Goal: Check status: Check status

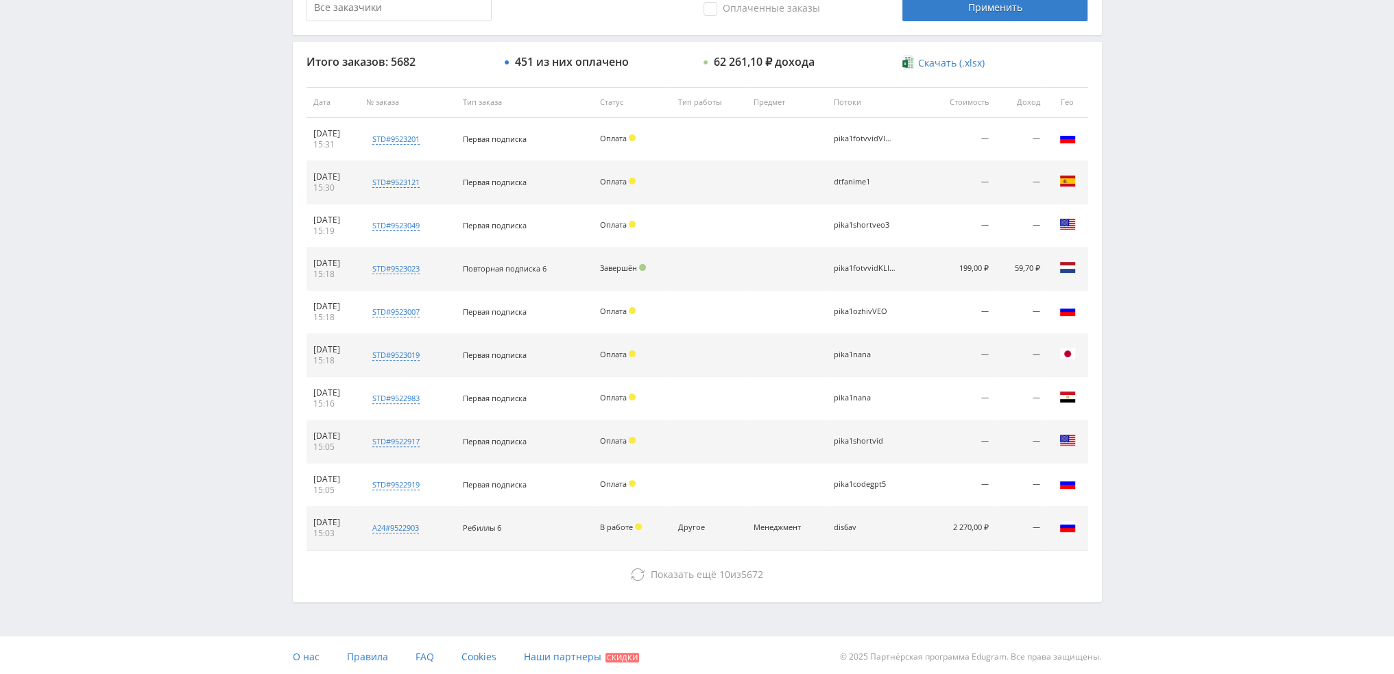
scroll to position [475, 0]
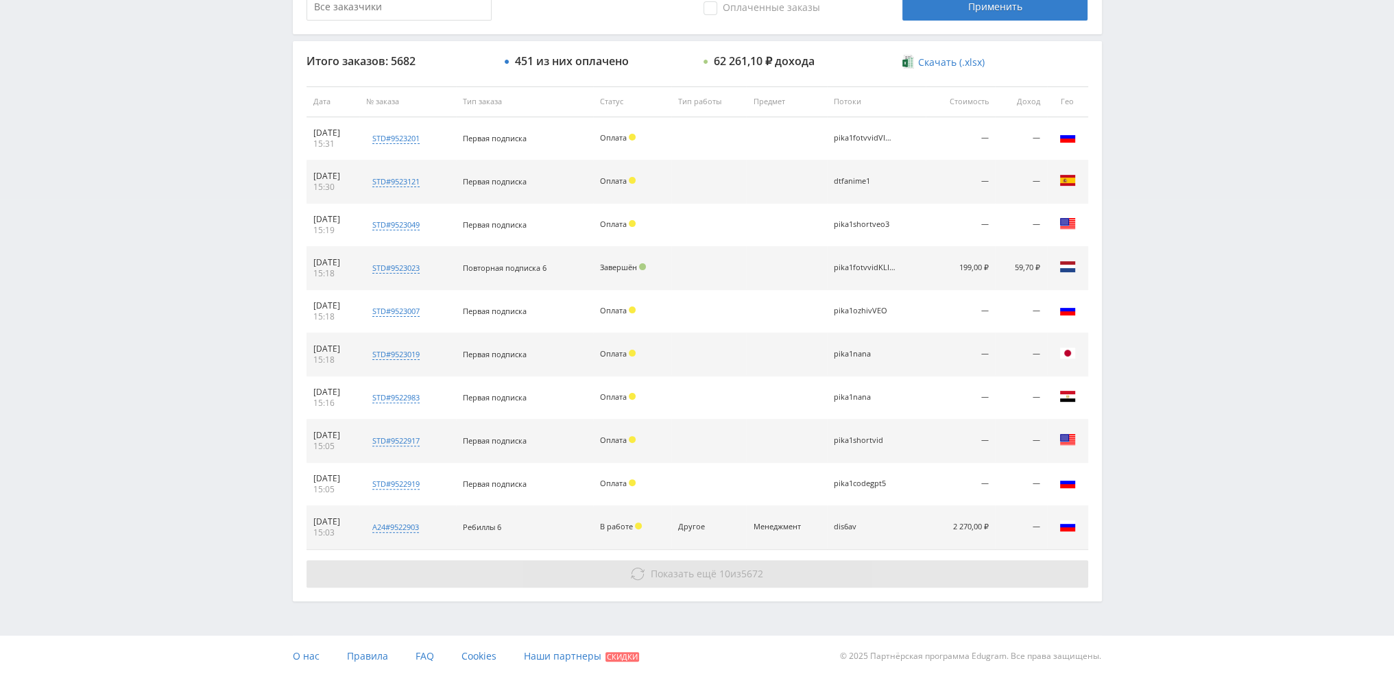
click at [679, 567] on span "Показать ещё" at bounding box center [684, 573] width 66 height 13
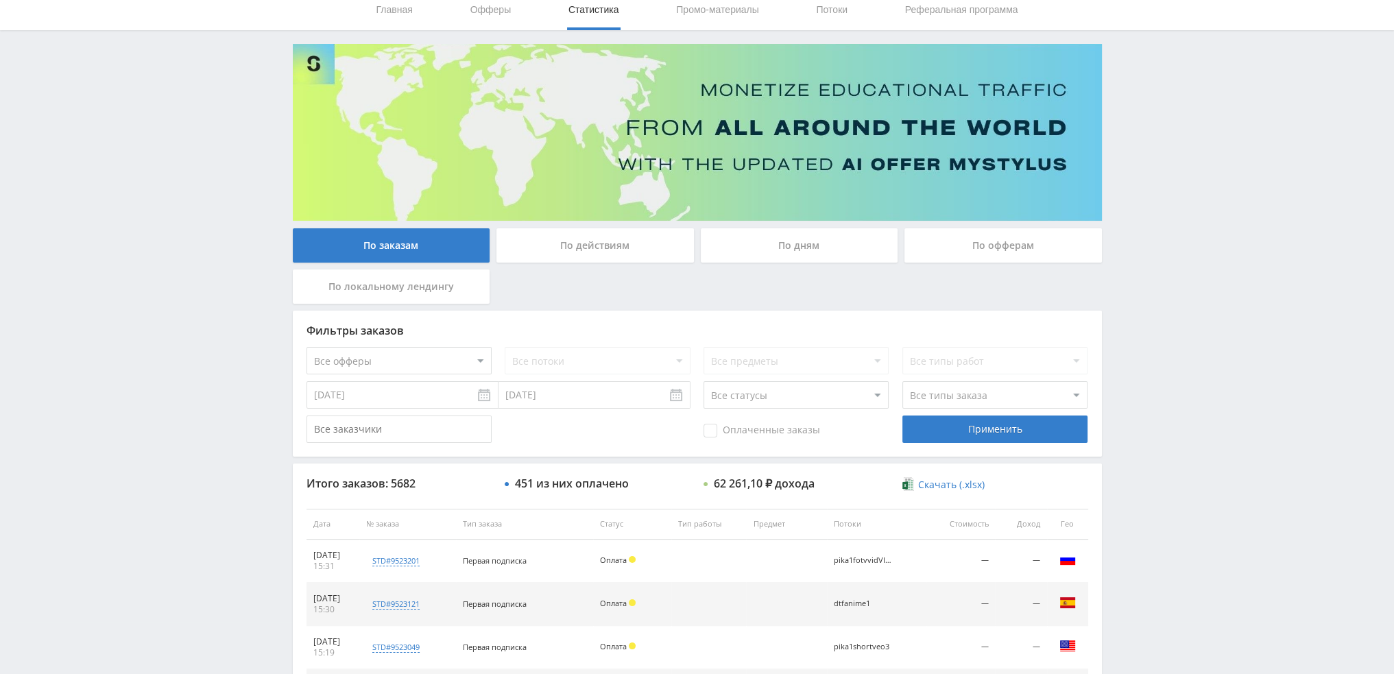
scroll to position [0, 0]
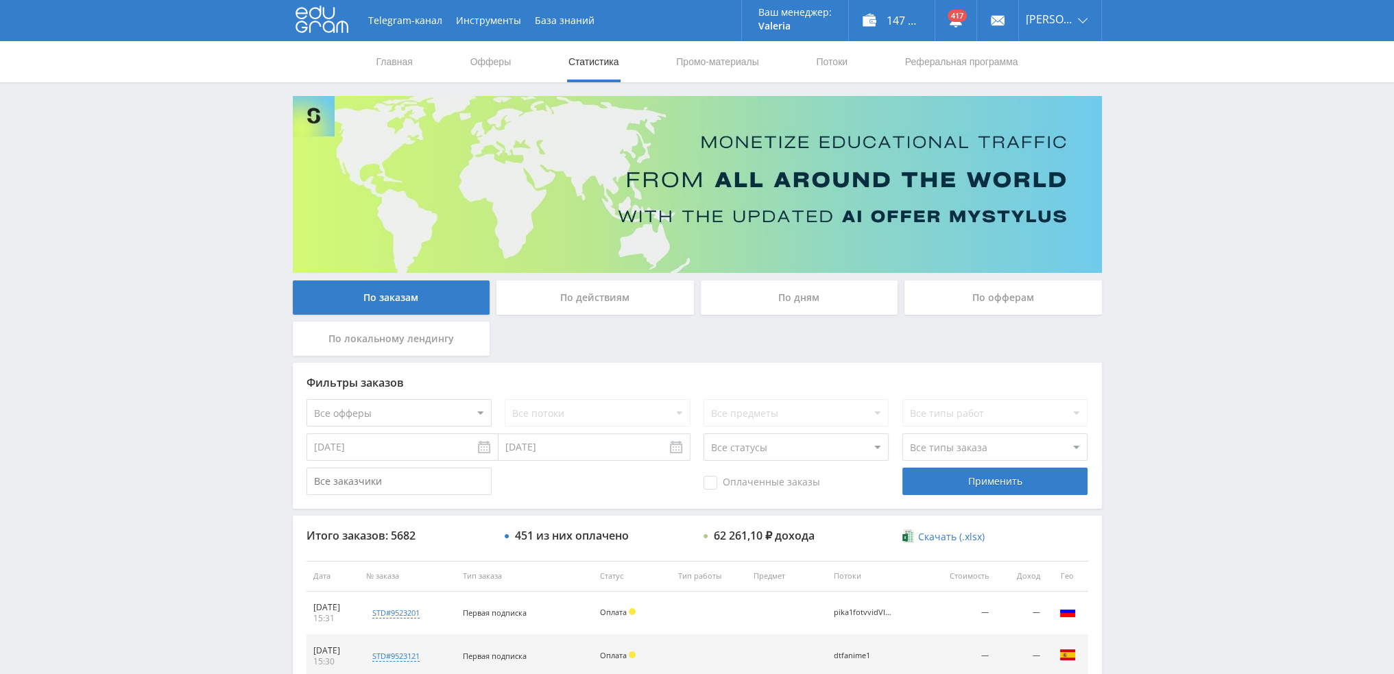
click at [787, 285] on div "По дням" at bounding box center [800, 297] width 198 height 34
click at [0, 0] on input "По дням" at bounding box center [0, 0] width 0 height 0
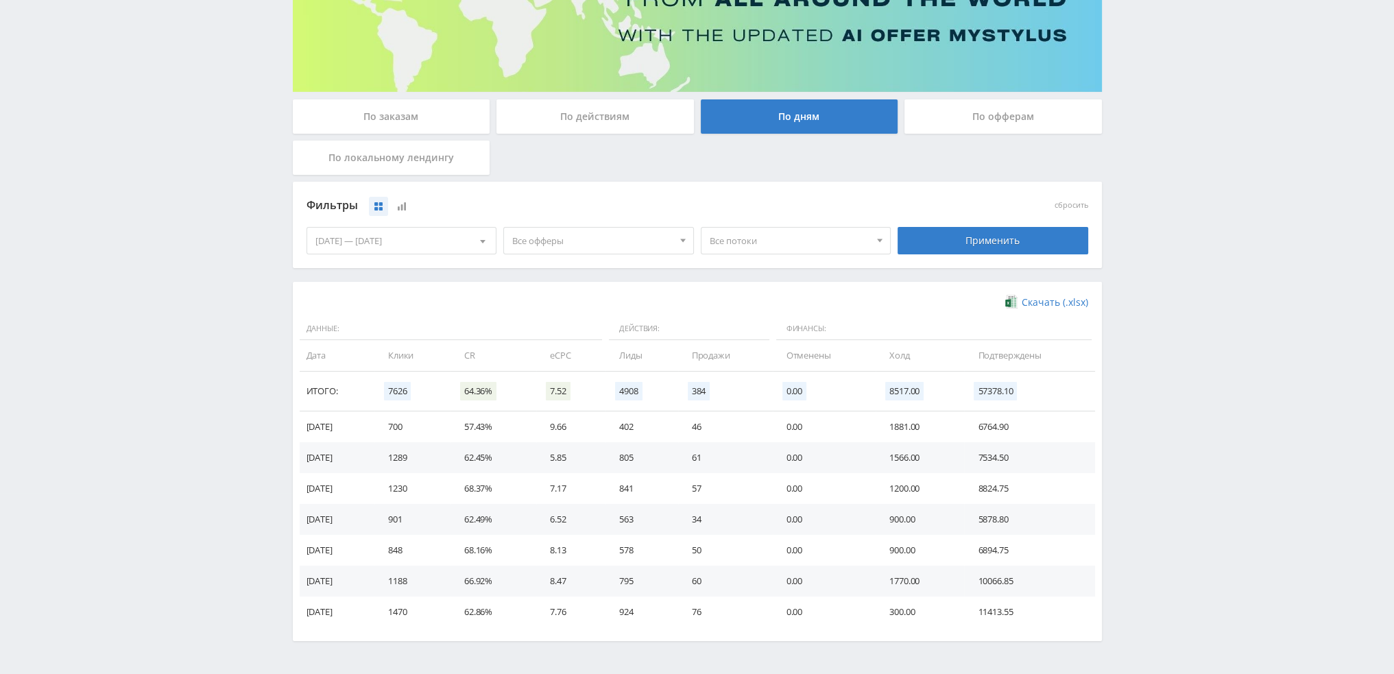
scroll to position [206, 0]
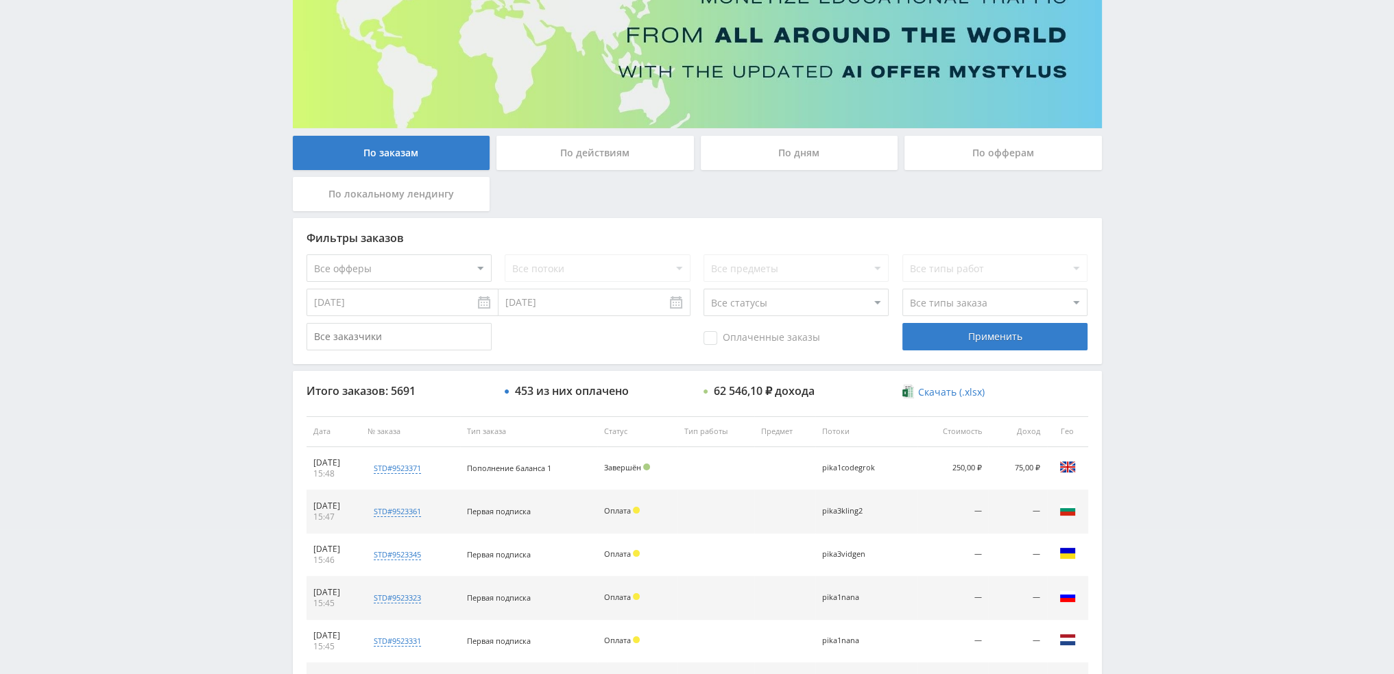
scroll to position [132, 0]
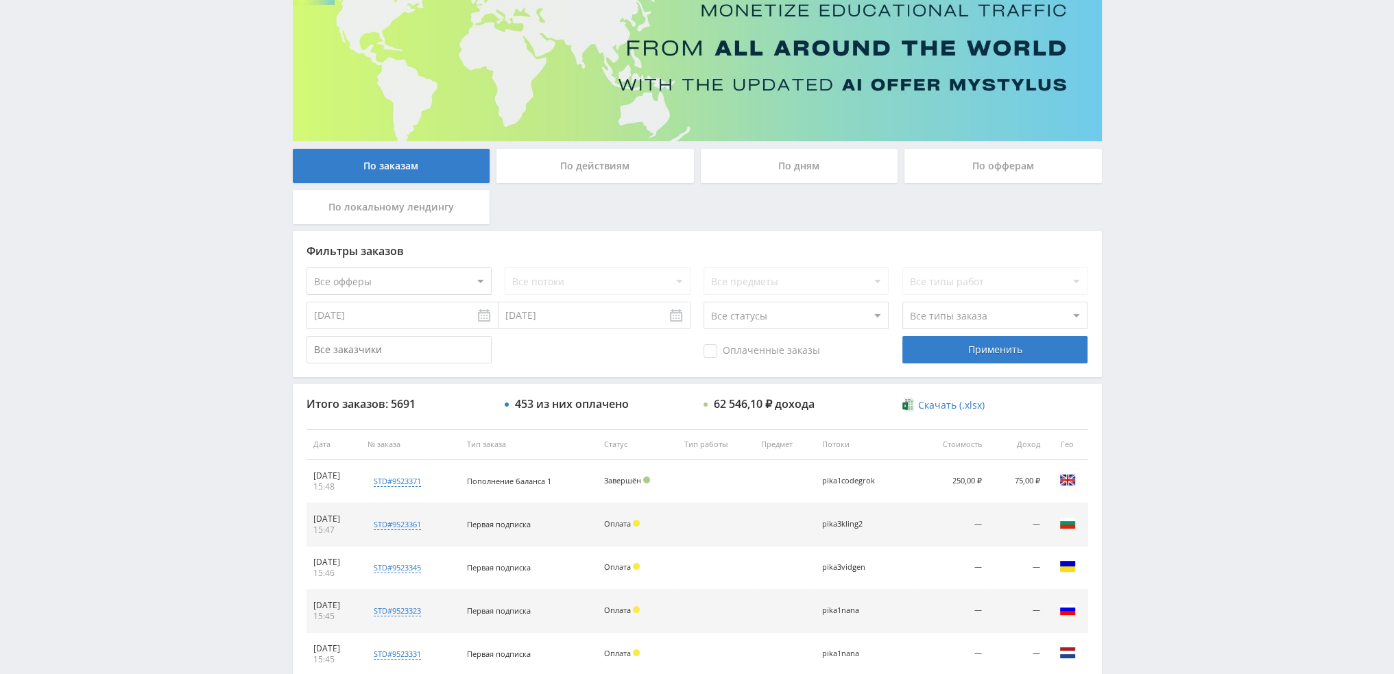
click at [783, 169] on div "По дням" at bounding box center [800, 166] width 198 height 34
click at [0, 0] on input "По дням" at bounding box center [0, 0] width 0 height 0
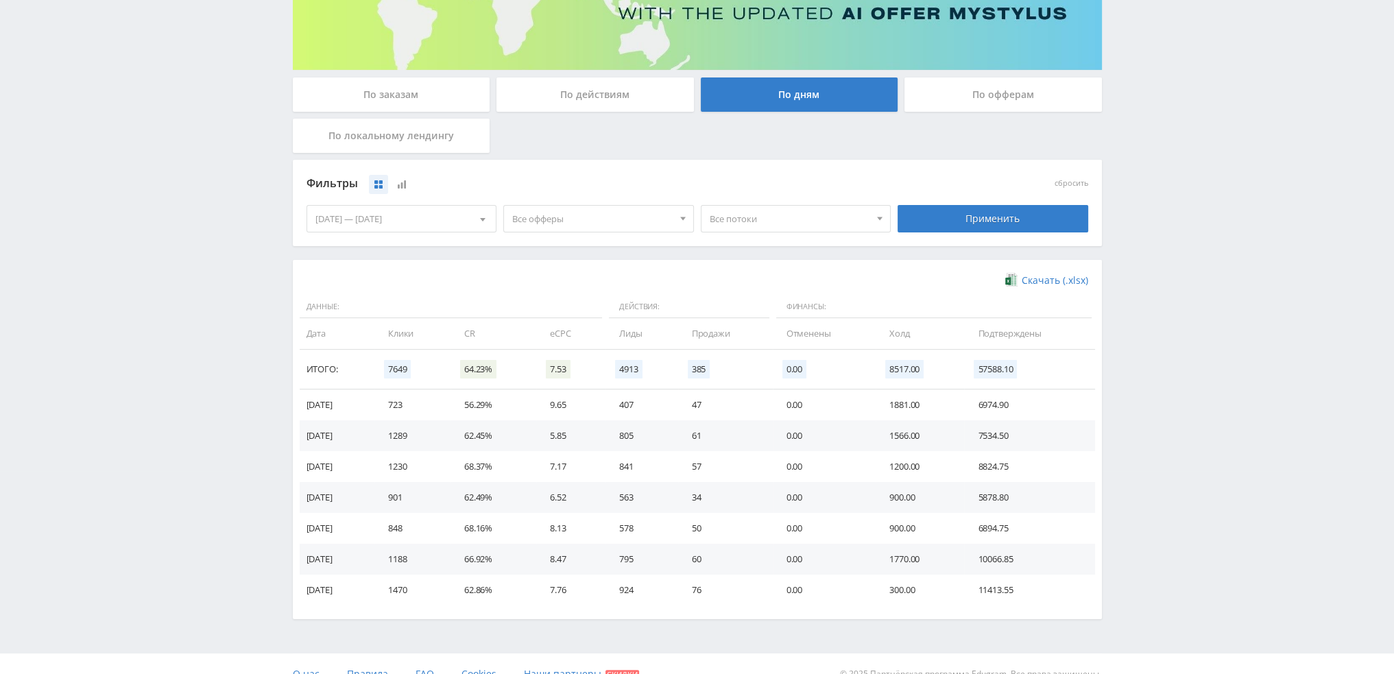
scroll to position [222, 0]
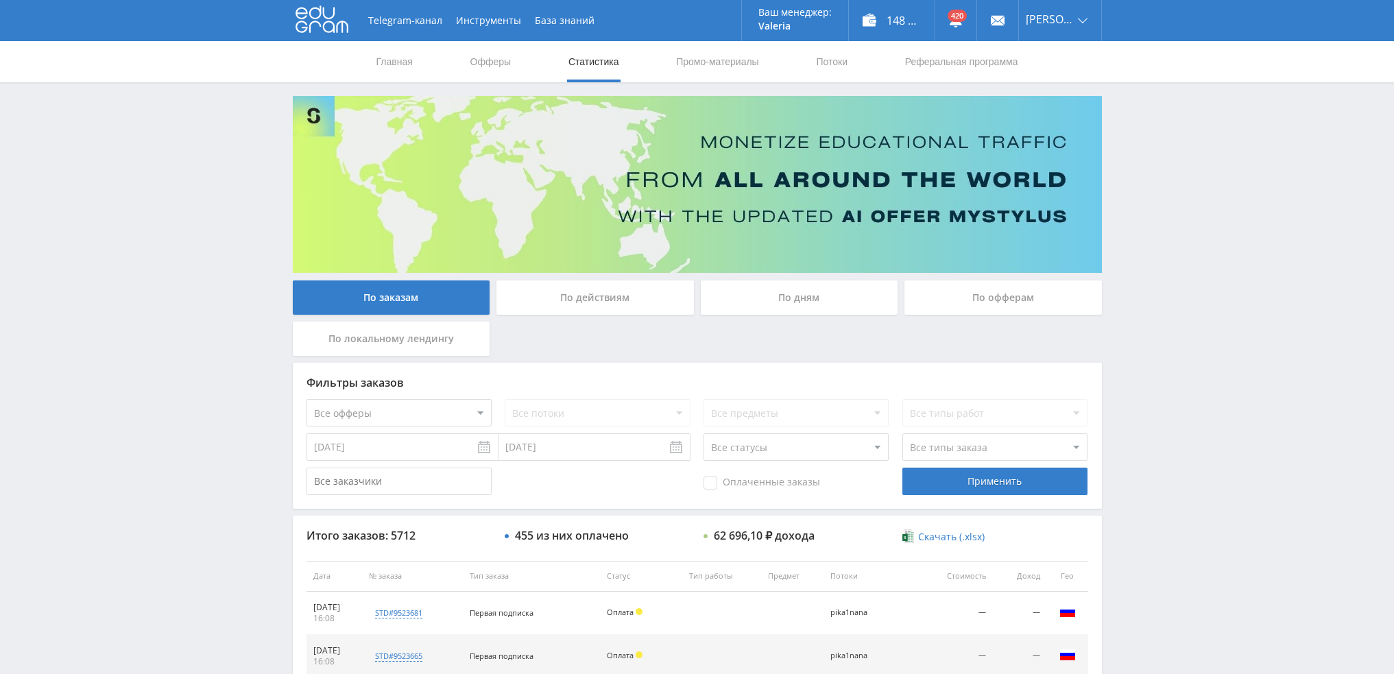
scroll to position [475, 0]
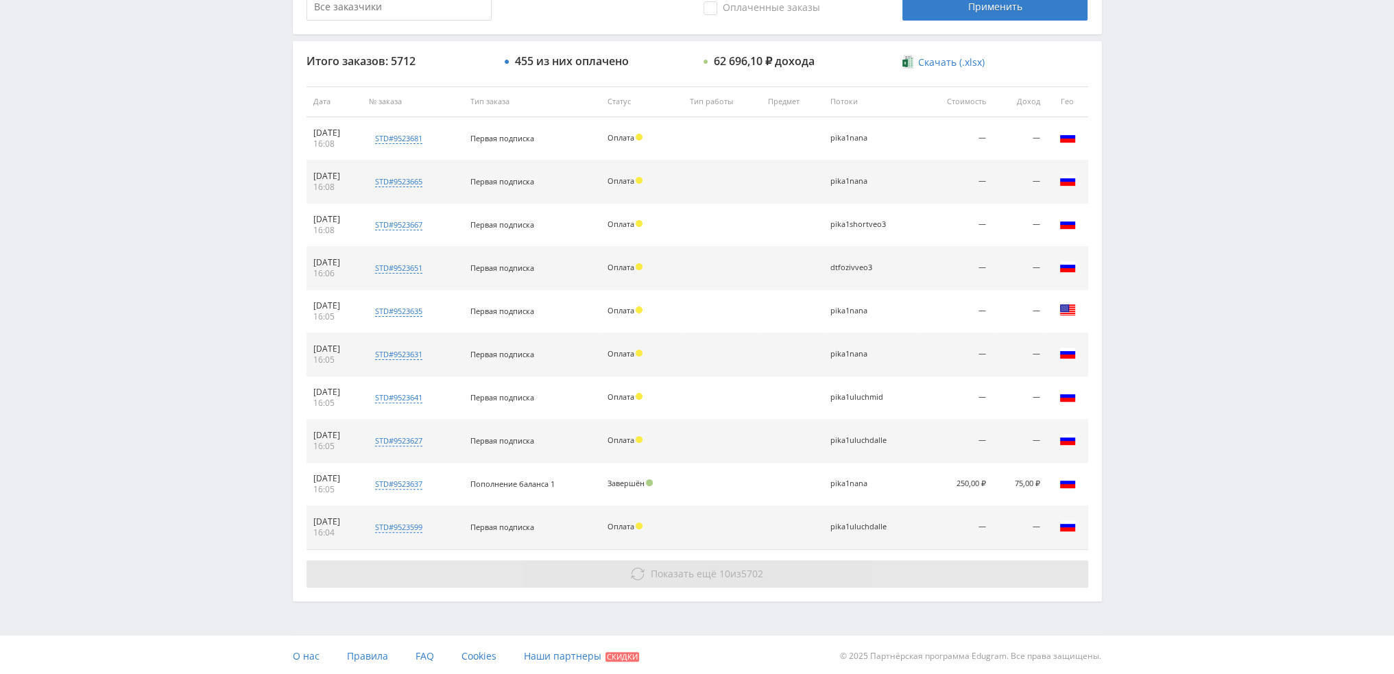
click at [705, 578] on span "Показать ещё" at bounding box center [684, 573] width 66 height 13
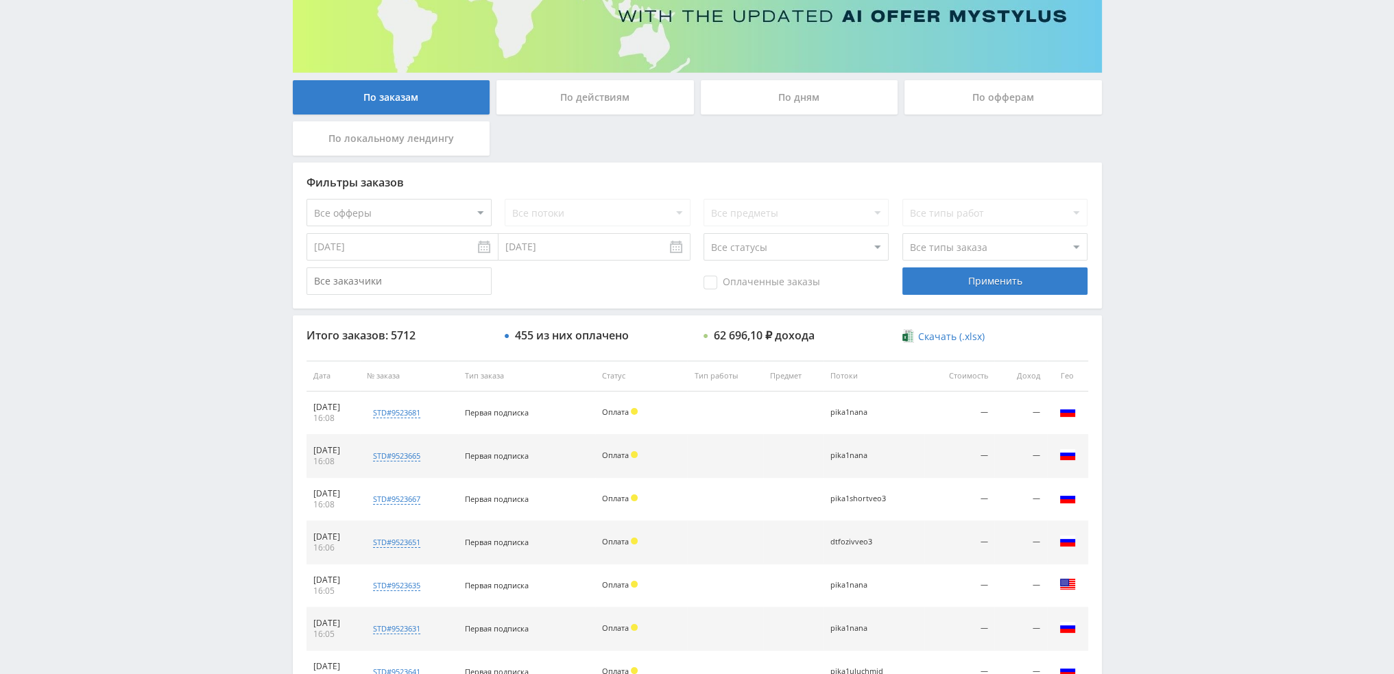
scroll to position [0, 0]
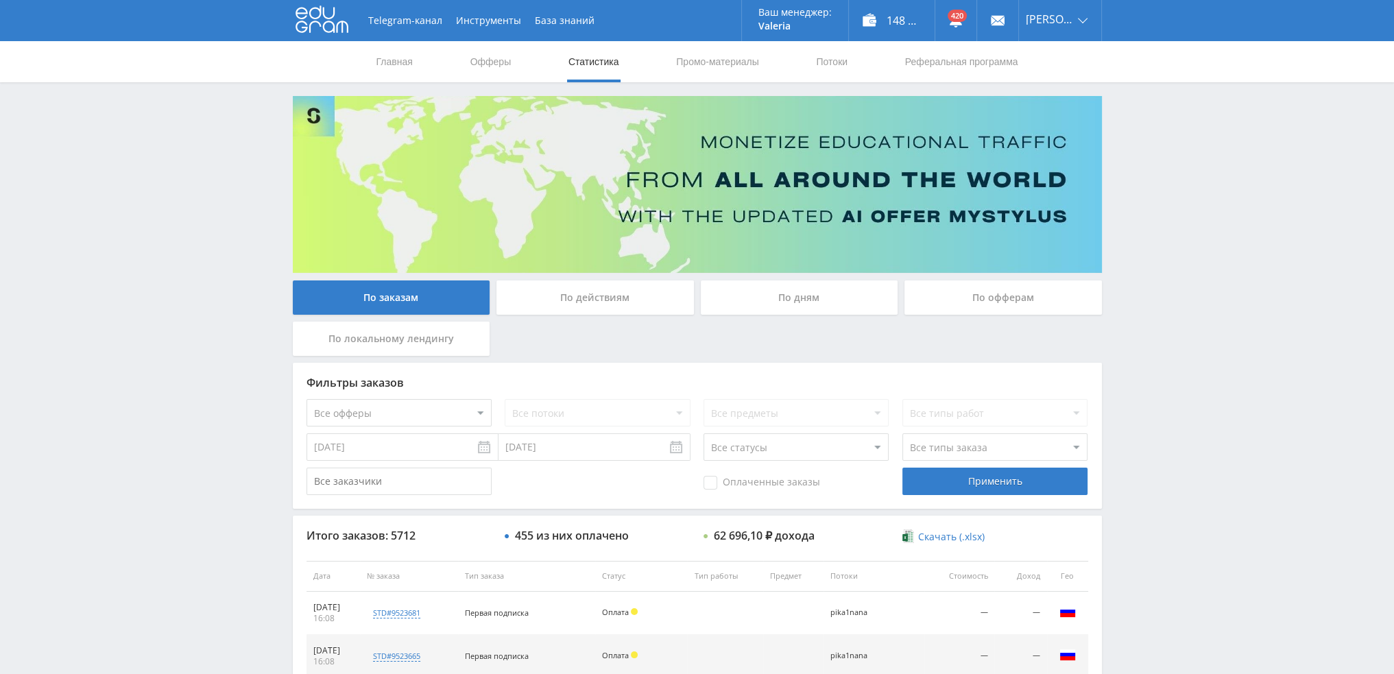
click at [777, 289] on div "По дням" at bounding box center [800, 297] width 198 height 34
click at [0, 0] on input "По дням" at bounding box center [0, 0] width 0 height 0
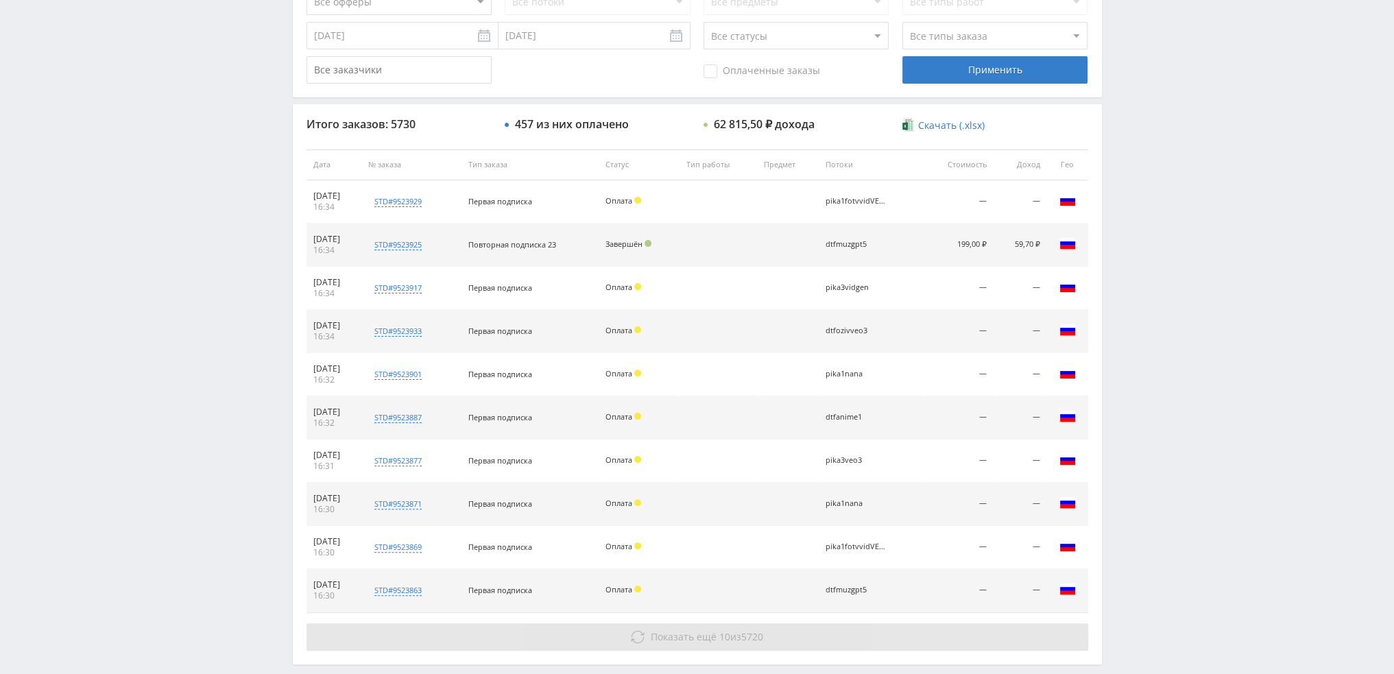
click at [636, 637] on icon at bounding box center [638, 637] width 14 height 14
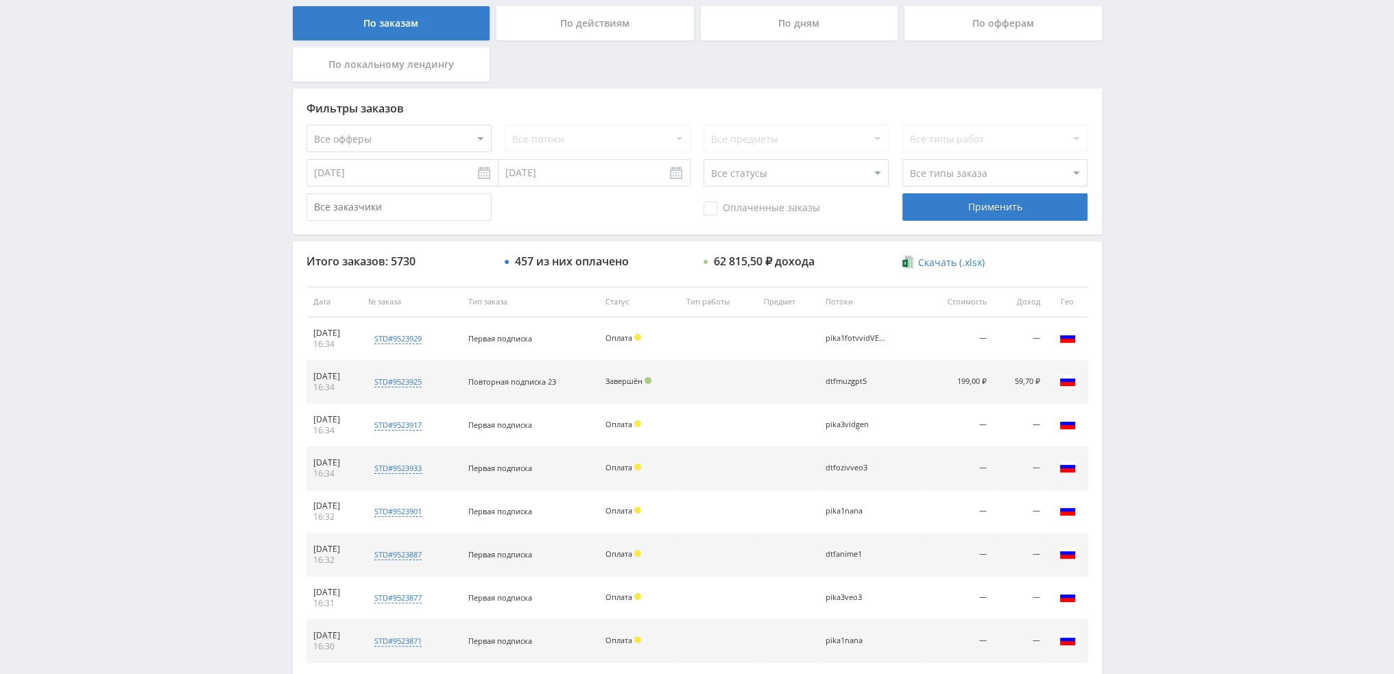
scroll to position [0, 0]
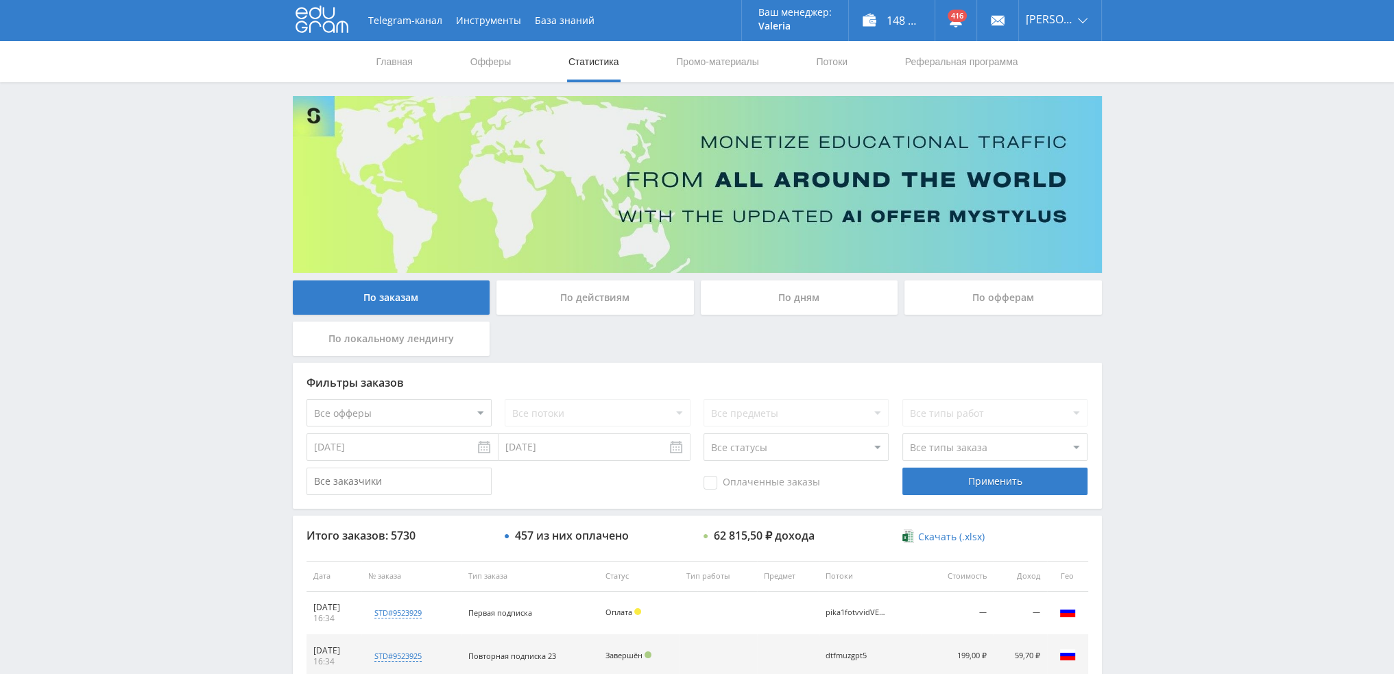
click at [791, 290] on div "По дням" at bounding box center [800, 297] width 198 height 34
click at [0, 0] on input "По дням" at bounding box center [0, 0] width 0 height 0
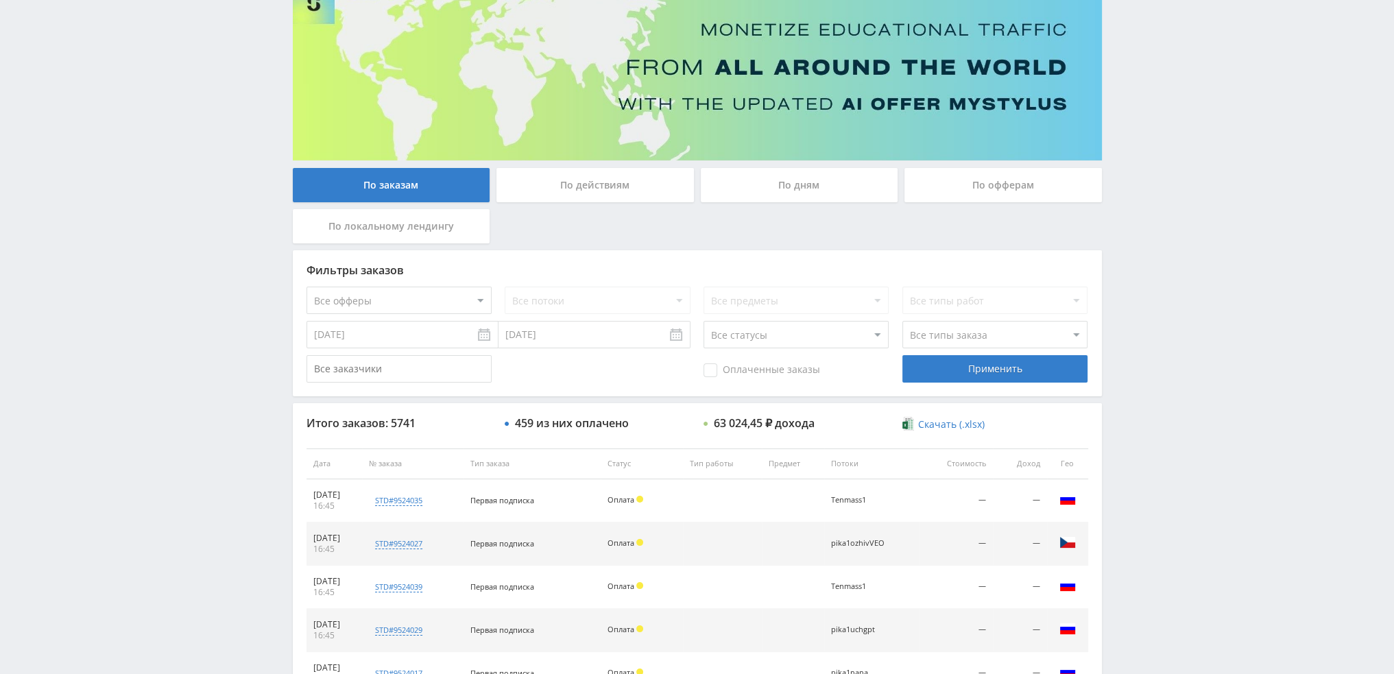
scroll to position [63, 0]
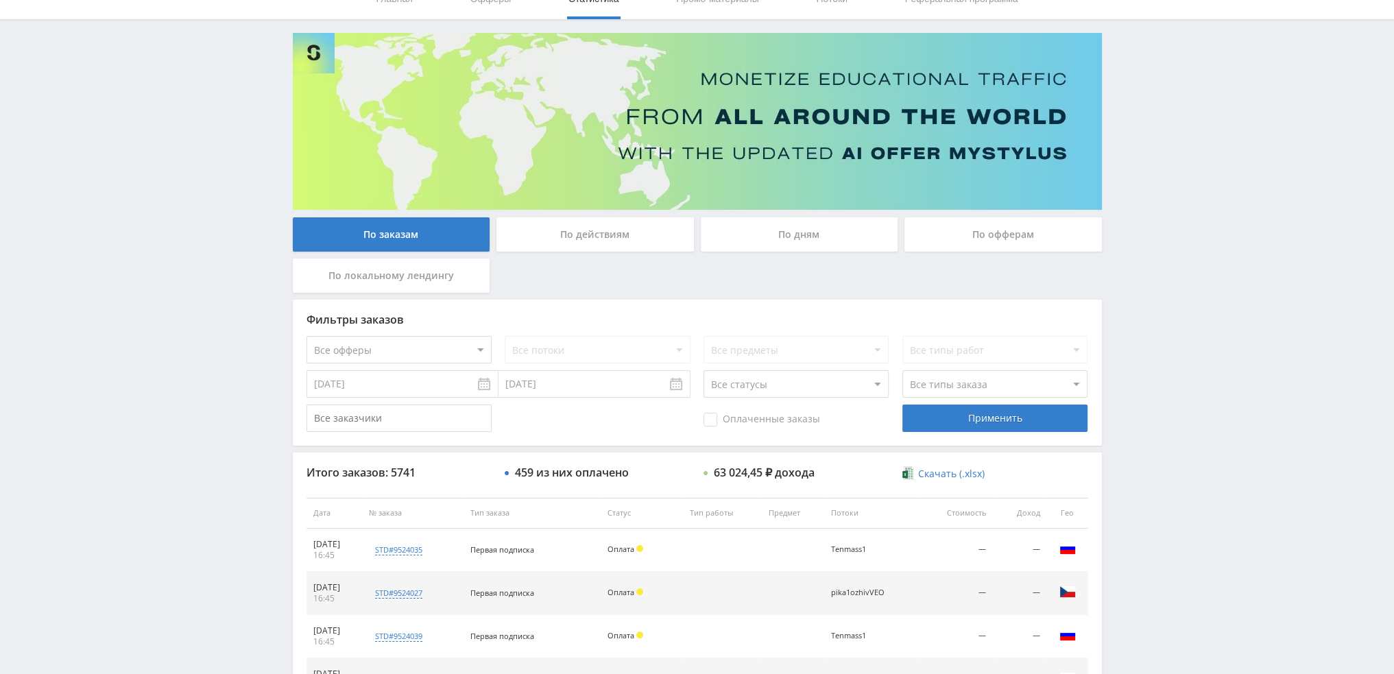
click at [770, 230] on div "По дням" at bounding box center [800, 234] width 198 height 34
click at [0, 0] on input "По дням" at bounding box center [0, 0] width 0 height 0
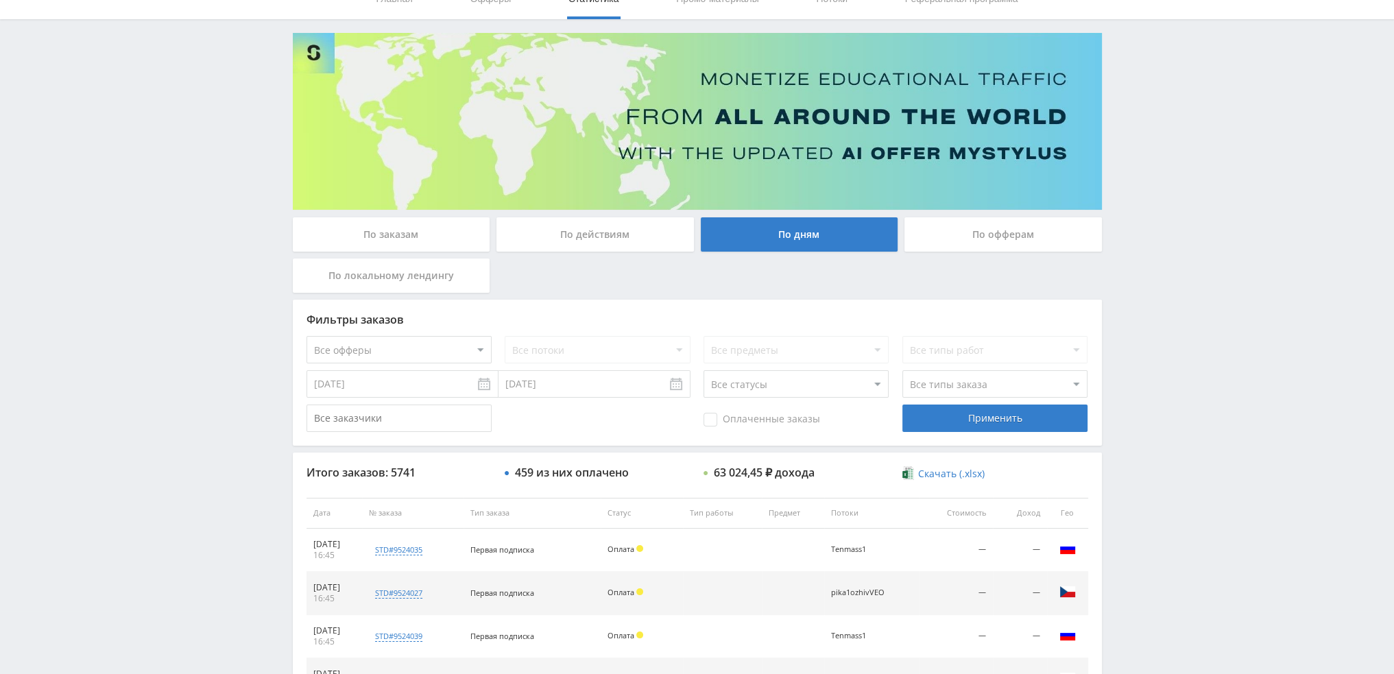
scroll to position [0, 0]
